Goal: Contribute content

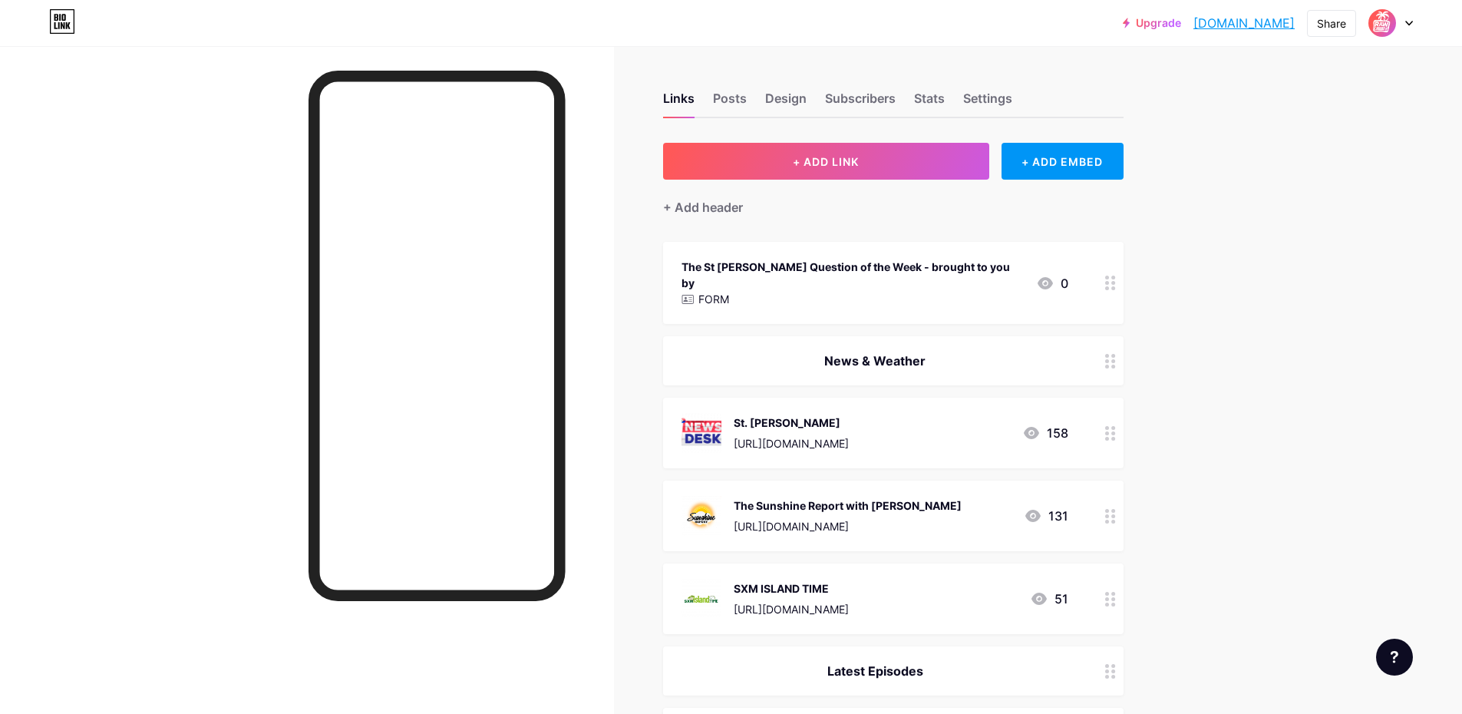
click at [849, 414] on div "St. [PERSON_NAME] [URL][DOMAIN_NAME]" at bounding box center [791, 433] width 115 height 40
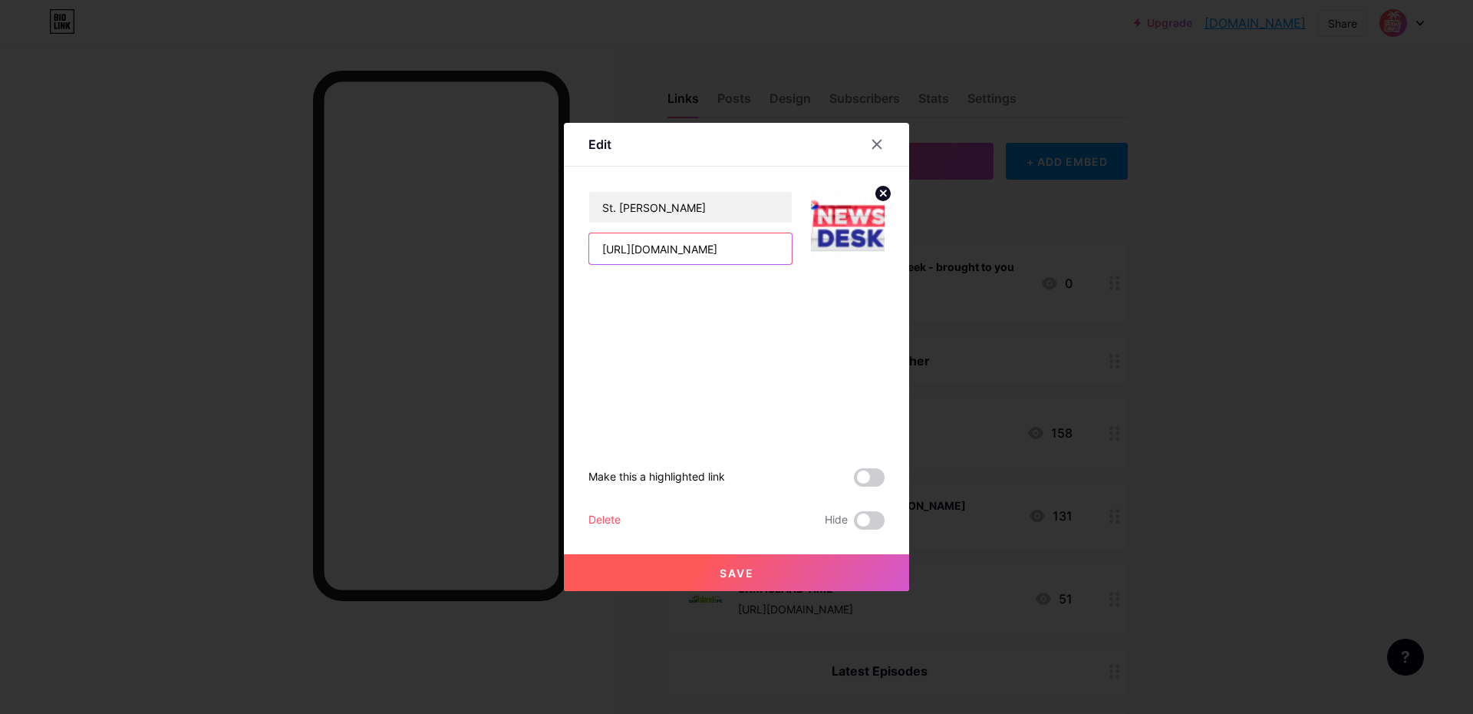
click at [770, 256] on input "[URL][DOMAIN_NAME]" at bounding box center [690, 248] width 203 height 31
click at [769, 255] on input "[URL][DOMAIN_NAME]" at bounding box center [690, 248] width 203 height 31
paste input "EoSnpGVOMxI"
type input "[URL][DOMAIN_NAME]"
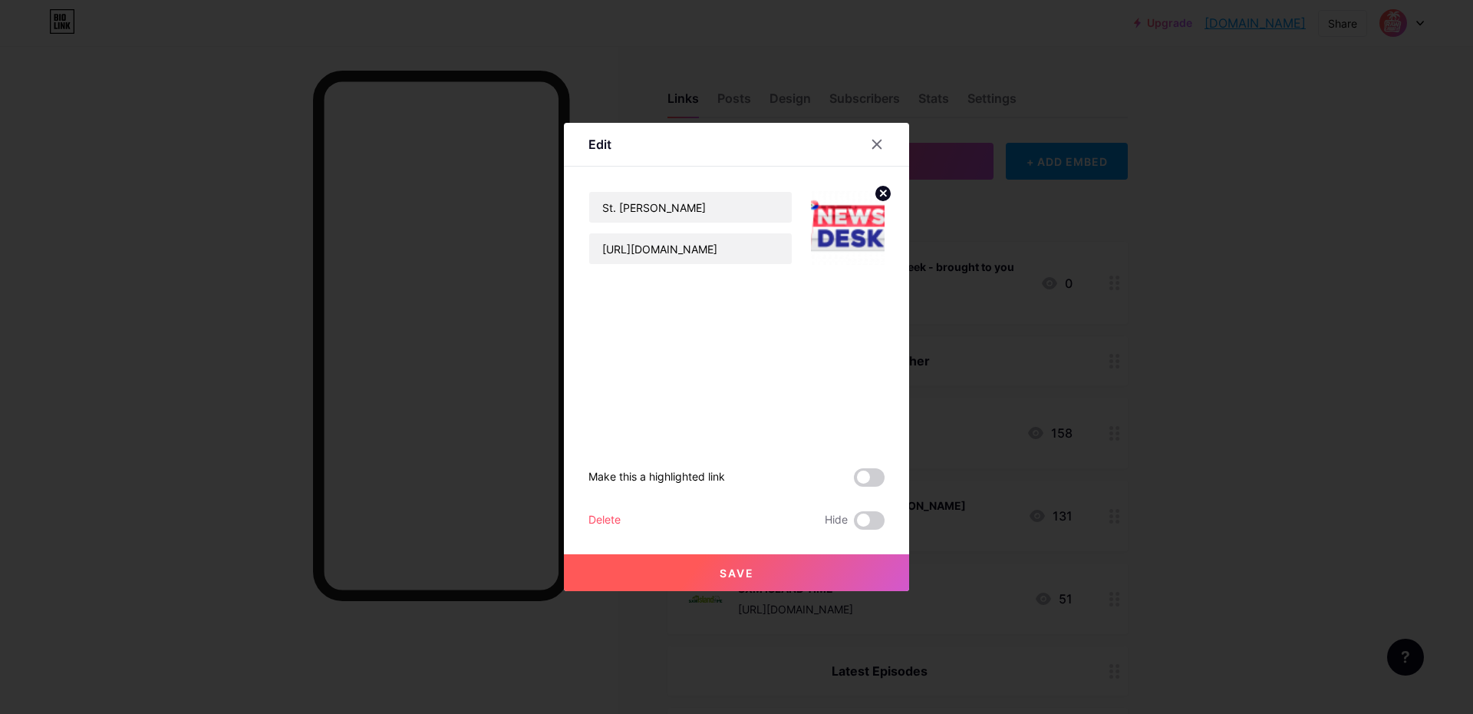
click at [787, 576] on button "Save" at bounding box center [736, 572] width 345 height 37
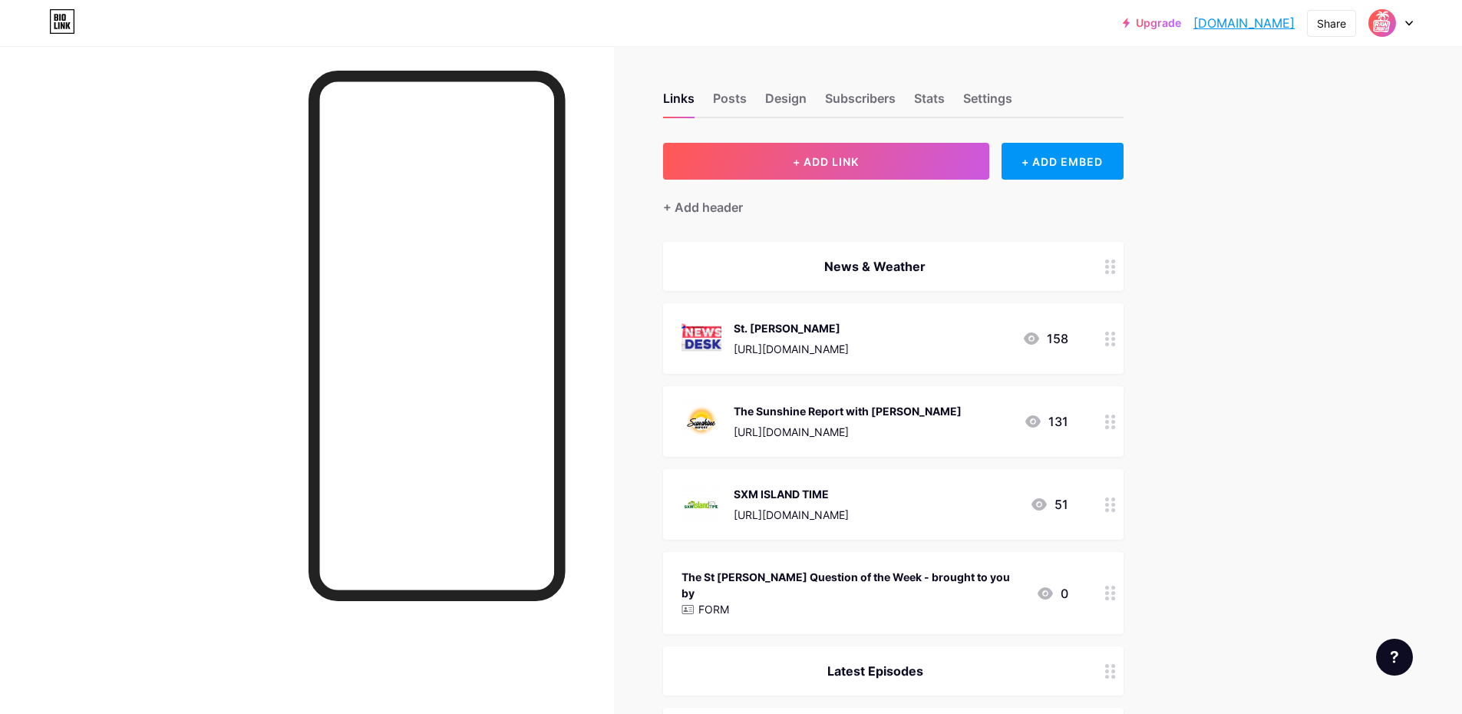
click at [981, 589] on div "The St [PERSON_NAME] Question of the Week - brought to you by FORM 0" at bounding box center [874, 592] width 387 height 51
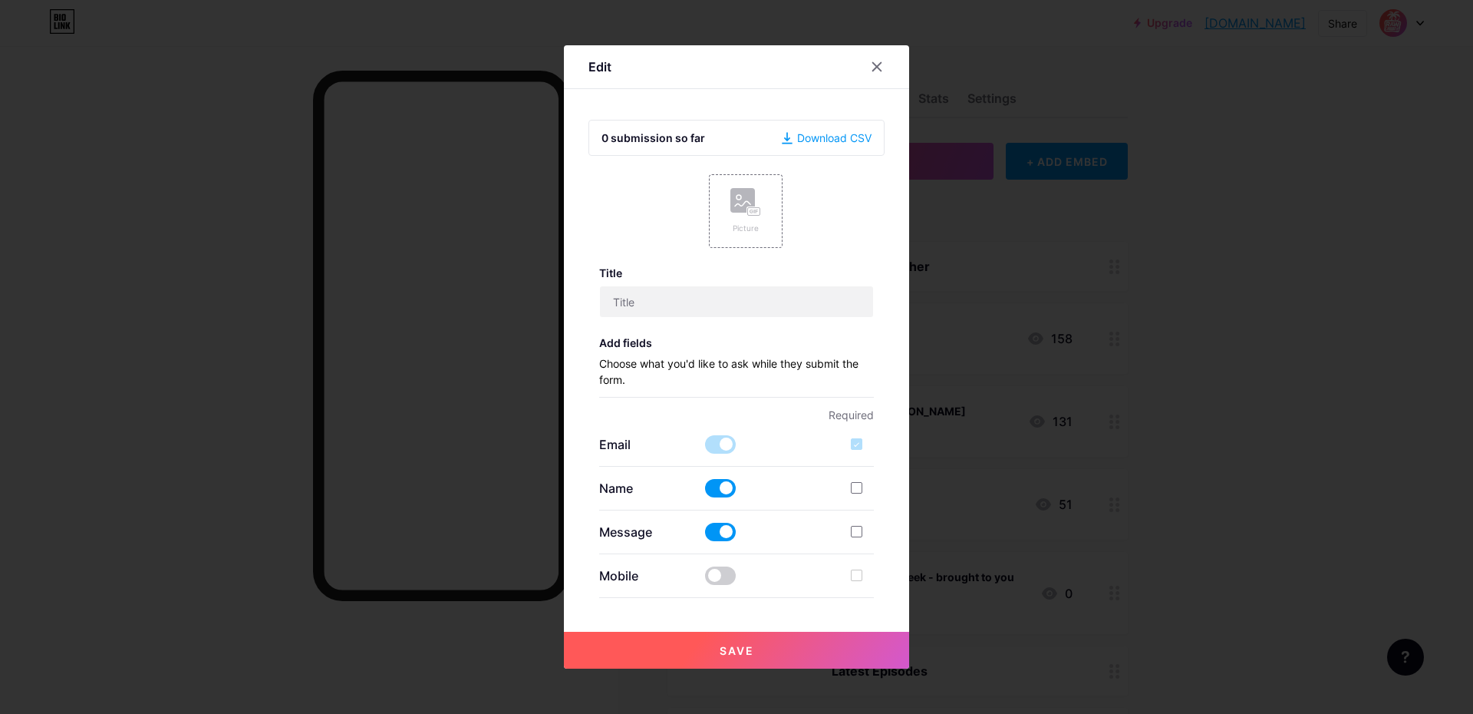
type input "The St [PERSON_NAME] Question of the Week - brought to you by"
checkbox input "true"
type input "This Week's St. [PERSON_NAME] Question is brought to you by TV15"
click at [845, 136] on div "Download CSV" at bounding box center [827, 138] width 90 height 16
